Goal: Navigation & Orientation: Find specific page/section

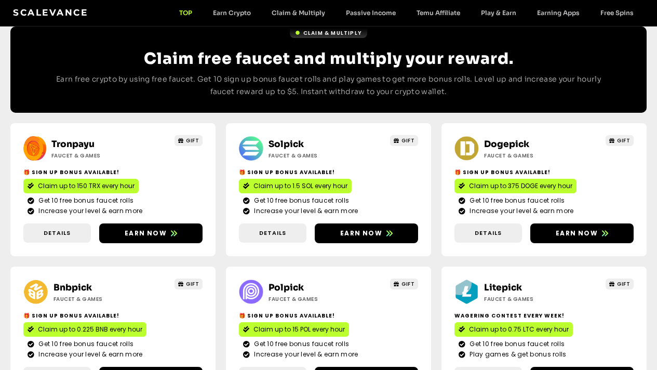
scroll to position [606, 0]
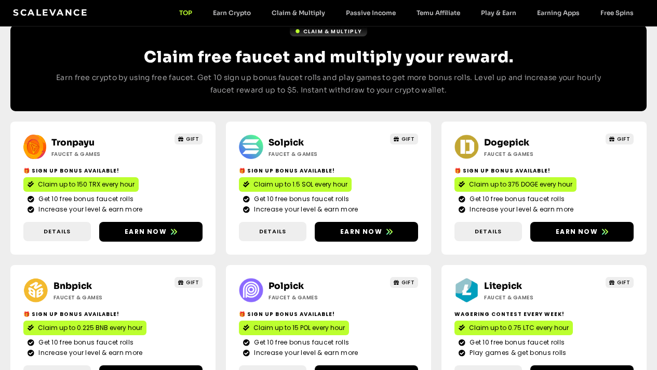
drag, startPoint x: 664, startPoint y: 47, endPoint x: 660, endPoint y: 182, distance: 135.2
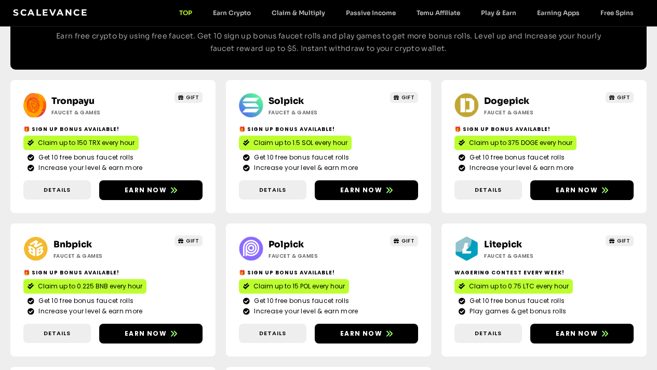
scroll to position [640, 0]
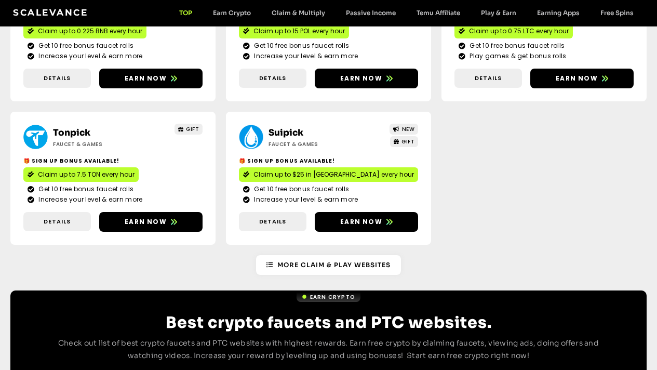
scroll to position [903, 0]
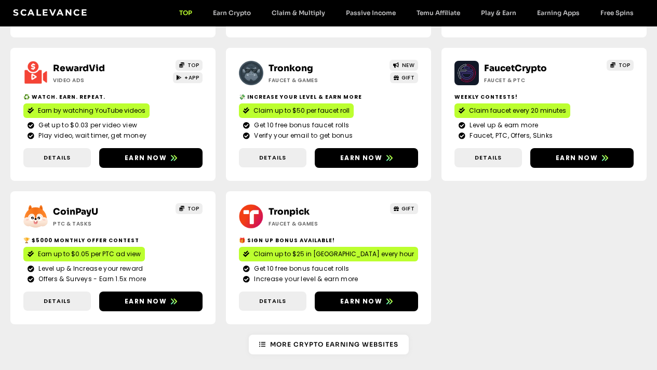
scroll to position [0, 0]
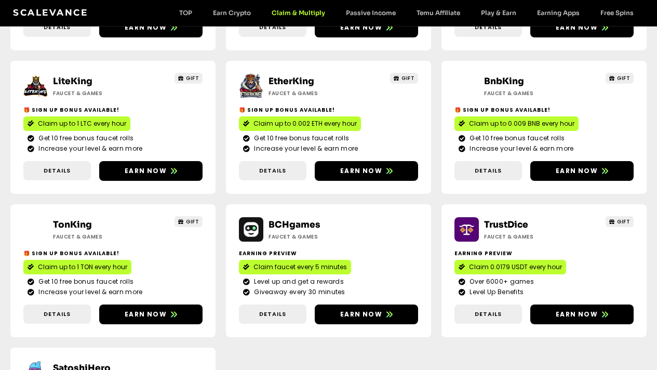
scroll to position [638, 0]
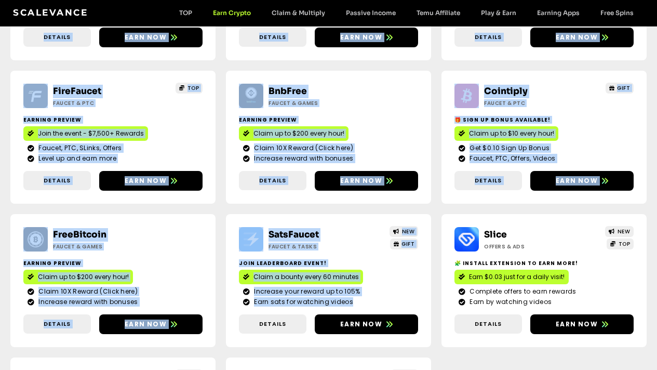
scroll to position [204, 0]
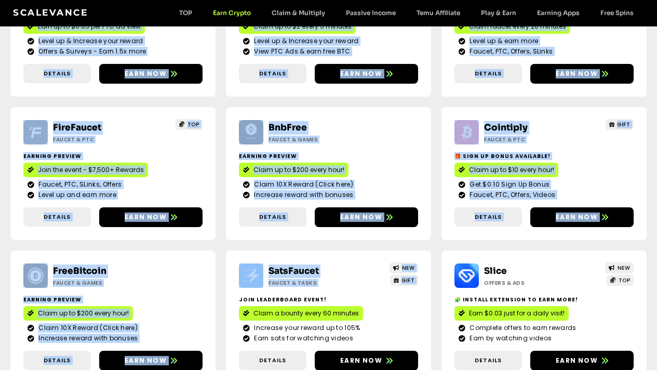
drag, startPoint x: 665, startPoint y: 65, endPoint x: 661, endPoint y: 162, distance: 96.2
click at [657, 162] on html "Skip to content Scalevance TOP Earn Crypto Claim & Multiply Passive Income Temu…" at bounding box center [328, 244] width 657 height 897
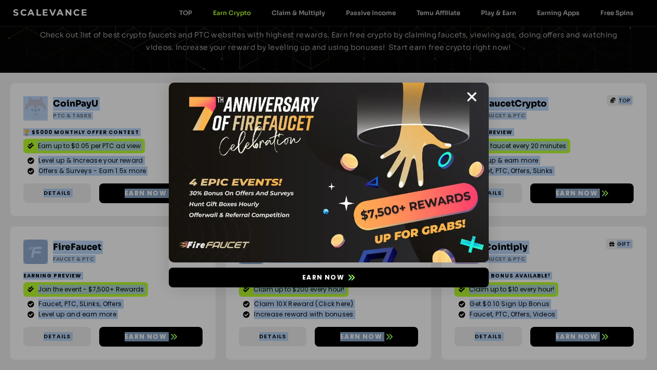
scroll to position [0, 0]
